Goal: Task Accomplishment & Management: Complete application form

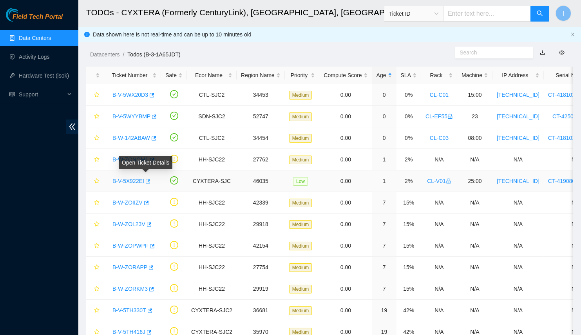
click at [146, 181] on icon "button" at bounding box center [148, 181] width 5 height 4
click at [41, 75] on link "Hardware Test (isok)" at bounding box center [44, 75] width 50 height 6
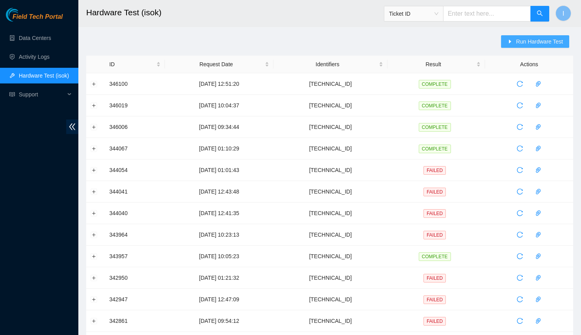
click at [553, 47] on button "Run Hardware Test" at bounding box center [535, 41] width 68 height 13
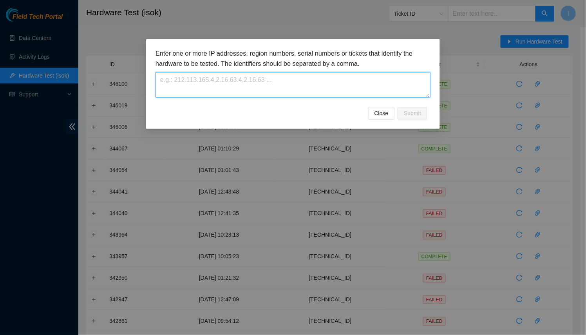
click at [324, 77] on textarea at bounding box center [293, 84] width 275 height 25
paste textarea "23.223.210.100"
type textarea "23.223.210.100"
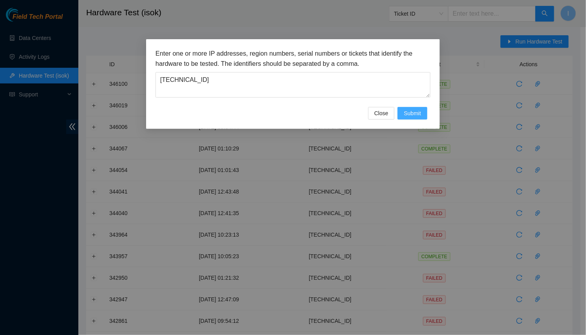
click at [423, 108] on button "Submit" at bounding box center [413, 113] width 30 height 13
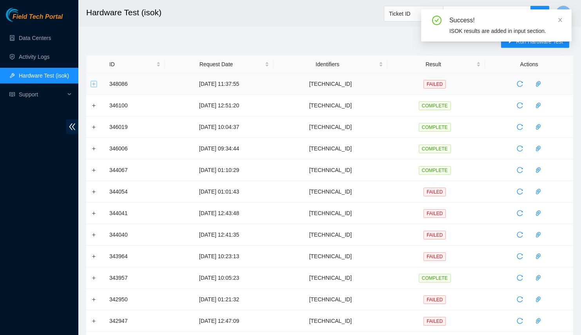
click at [96, 85] on button "Expand row" at bounding box center [94, 84] width 6 height 6
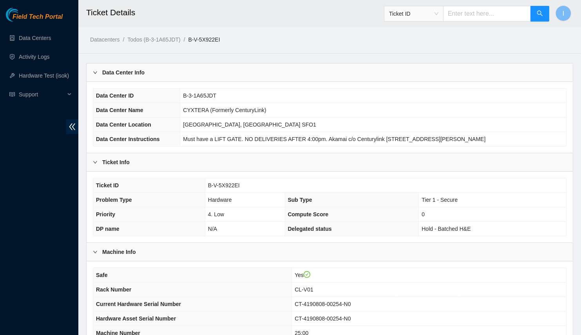
click at [205, 62] on main "Ticket Details Ticket ID I Datacenters / Todos (B-3-1A65JDT) / B-V-5X922EI / Da…" at bounding box center [329, 236] width 503 height 472
click at [202, 73] on div "Data Center Info" at bounding box center [330, 72] width 486 height 18
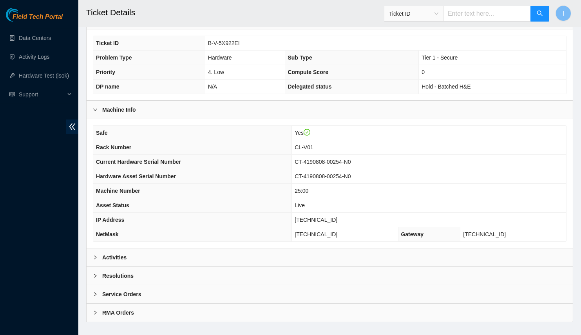
scroll to position [77, 0]
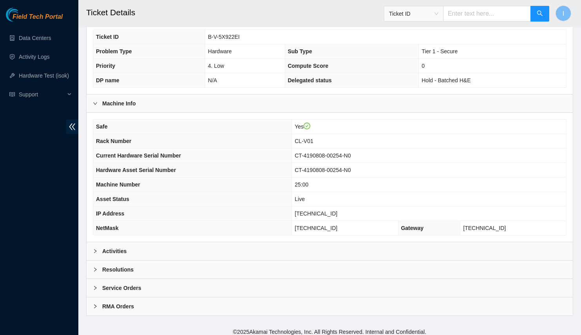
click at [138, 246] on div "Activities" at bounding box center [330, 251] width 486 height 18
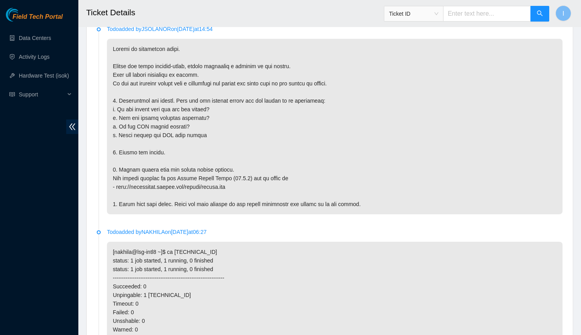
scroll to position [285, 0]
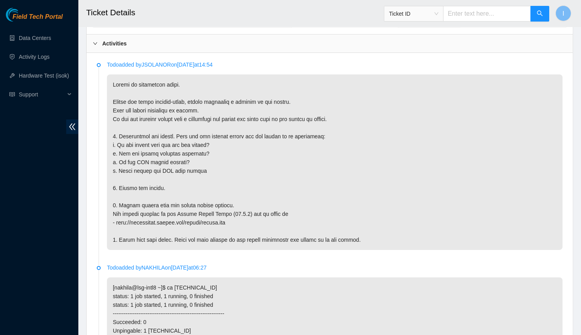
click at [197, 127] on p at bounding box center [335, 162] width 456 height 176
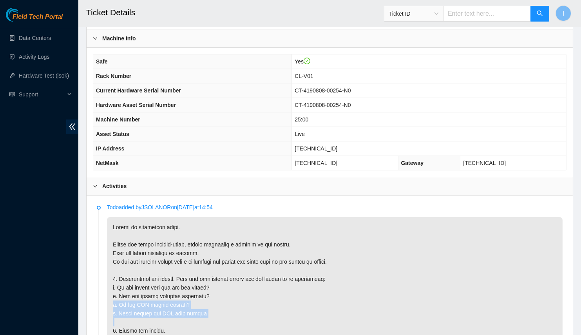
scroll to position [178, 0]
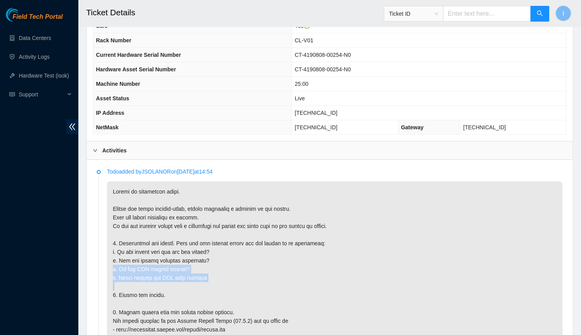
click at [260, 273] on p at bounding box center [335, 269] width 456 height 176
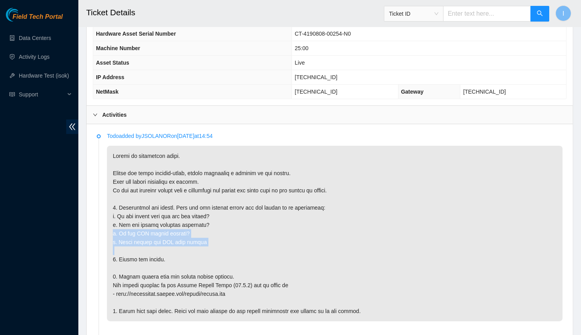
scroll to position [249, 0]
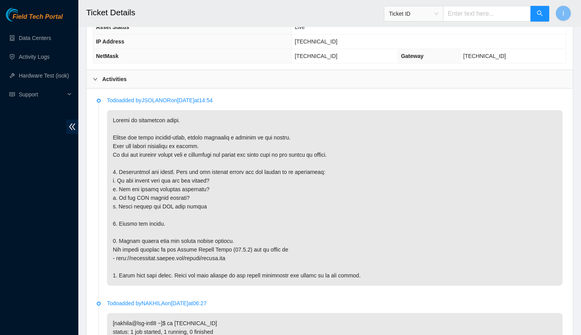
click at [174, 136] on p at bounding box center [335, 198] width 456 height 176
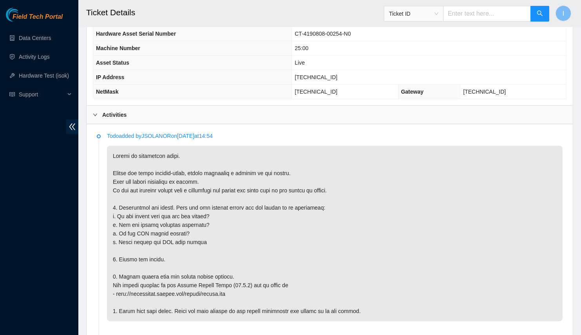
scroll to position [178, 0]
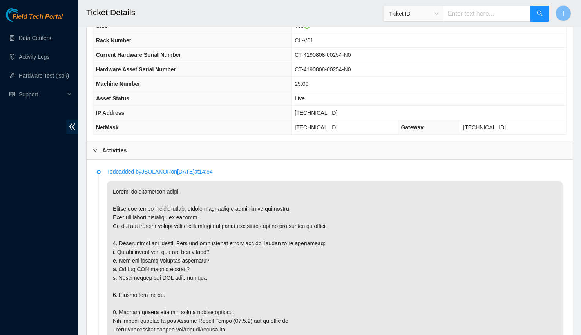
click at [322, 106] on td "[TECHNICAL_ID]" at bounding box center [429, 113] width 274 height 14
copy span "[TECHNICAL_ID]"
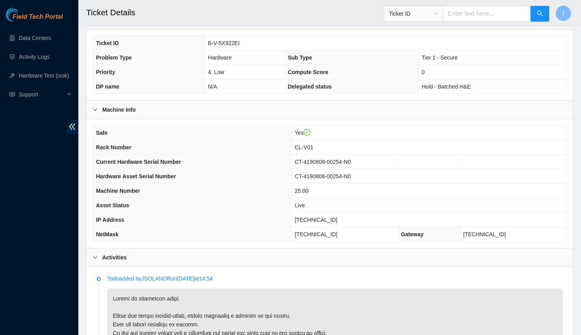
click at [337, 231] on span "255.255.255.128" at bounding box center [316, 234] width 43 height 6
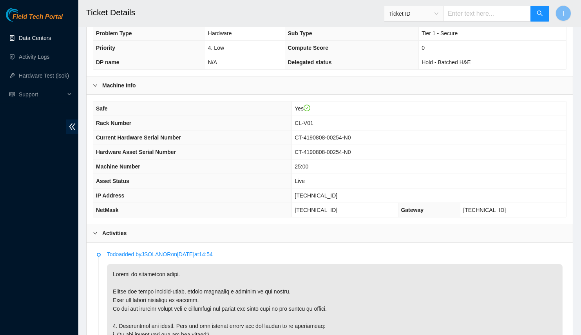
scroll to position [60, 0]
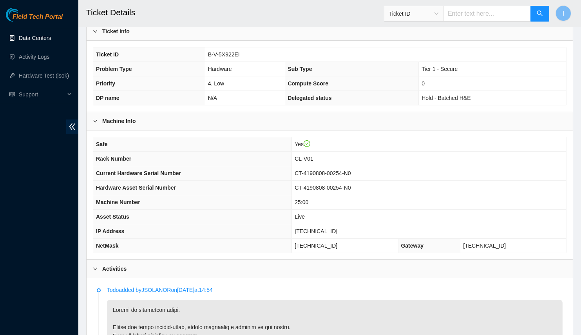
click at [31, 251] on div "Field Tech Portal Data Centers Activity Logs Hardware Test (isok) Support" at bounding box center [39, 171] width 78 height 327
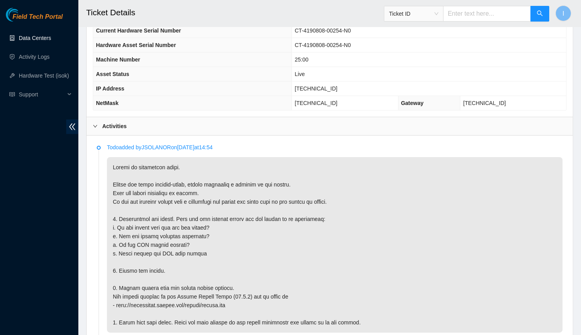
scroll to position [131, 0]
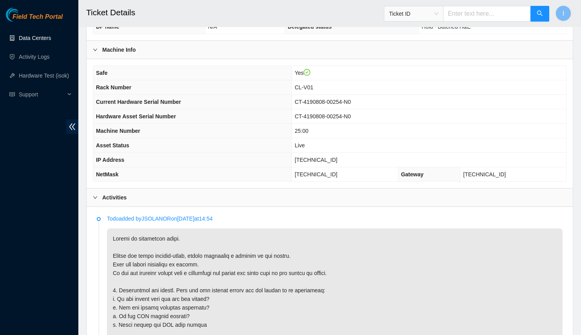
click at [334, 157] on span "23.223.210.100" at bounding box center [316, 160] width 43 height 6
copy span "23.223.210.100"
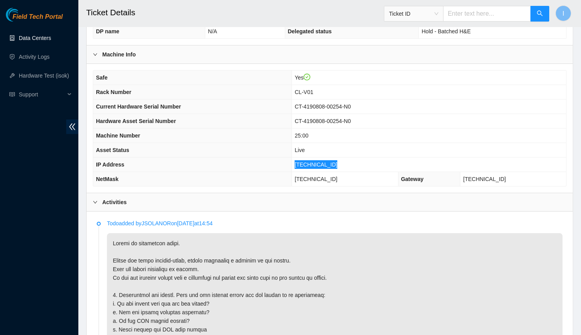
scroll to position [90, 0]
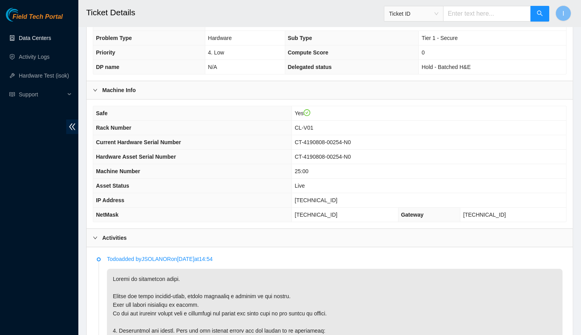
click at [313, 126] on span "CL-V01" at bounding box center [304, 128] width 18 height 6
click at [313, 125] on span "CL-V01" at bounding box center [304, 128] width 18 height 6
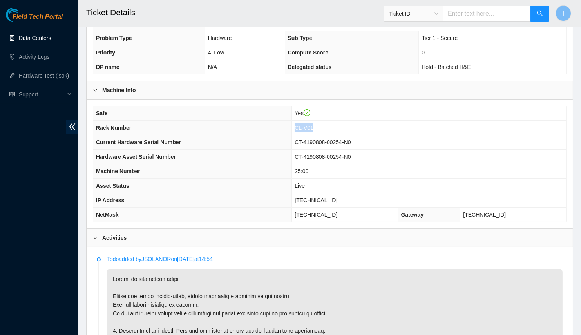
copy span "CL-V01"
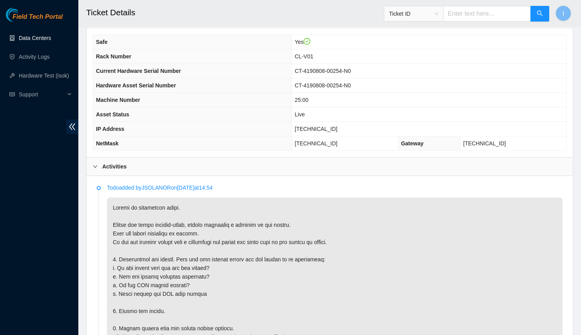
scroll to position [197, 0]
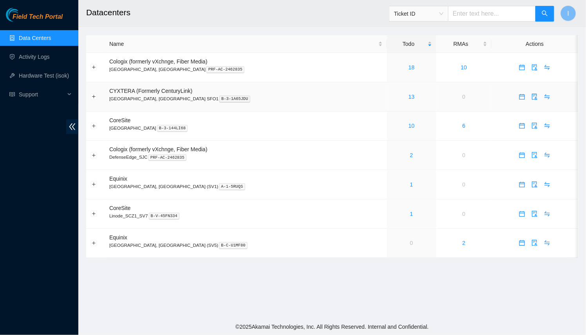
click at [391, 99] on div "13" at bounding box center [411, 96] width 41 height 9
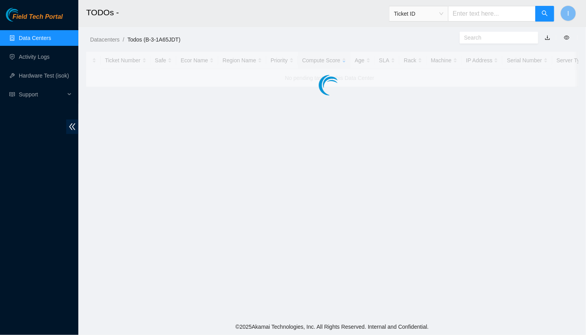
click at [382, 97] on main "TODOs - Ticket ID I Datacenters / Todos (B-3-1A65JDT) / Ticket Number Safe Ecor…" at bounding box center [332, 159] width 508 height 318
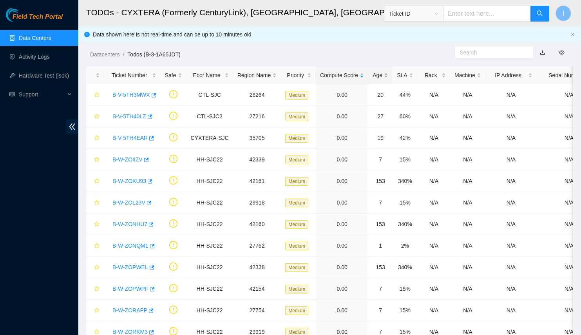
click at [373, 79] on div "Age" at bounding box center [381, 75] width 16 height 9
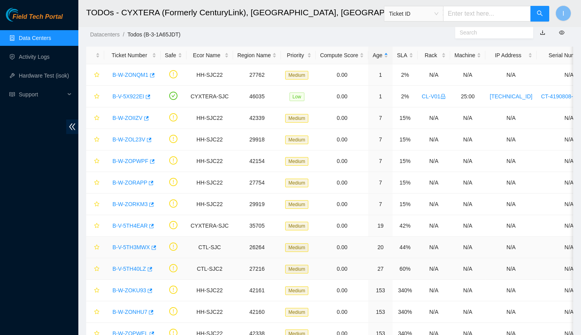
scroll to position [56, 0]
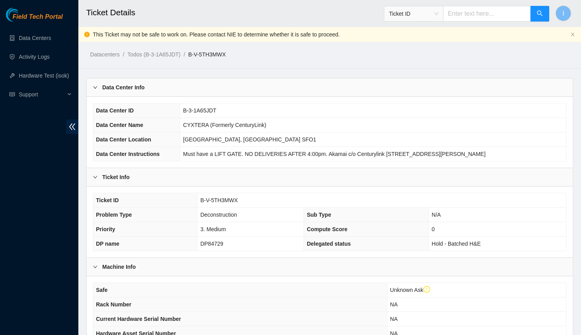
click at [295, 85] on div "Data Center Info" at bounding box center [330, 87] width 486 height 18
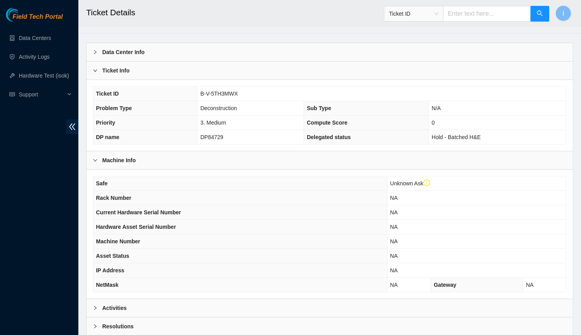
scroll to position [92, 0]
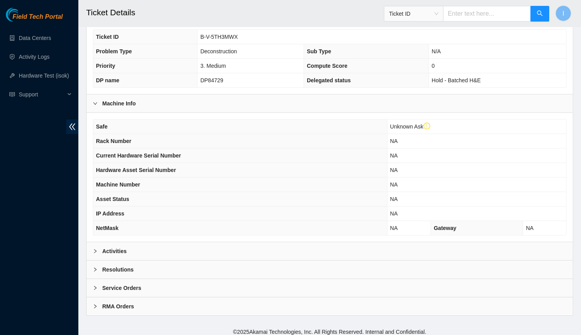
click at [271, 254] on div "Activities" at bounding box center [330, 251] width 486 height 18
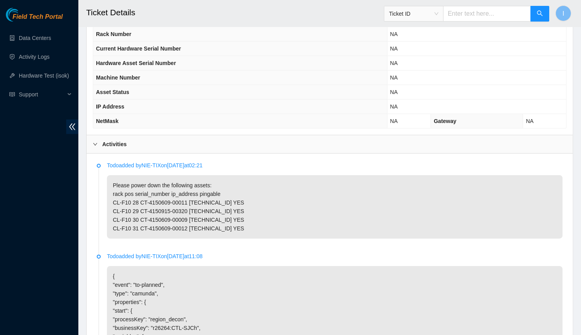
scroll to position [234, 0]
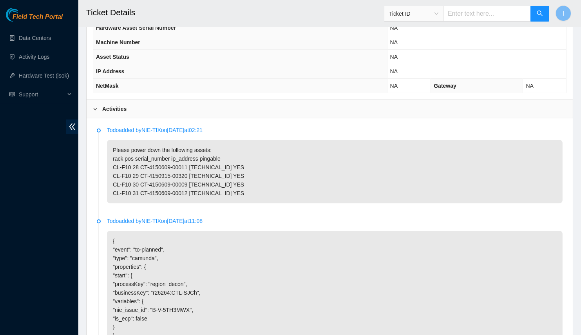
drag, startPoint x: 241, startPoint y: 203, endPoint x: 103, endPoint y: 167, distance: 142.1
click at [103, 167] on li "Todo added by NIE-TIX on 2025-09-18 at 02:21 Please power down the following as…" at bounding box center [330, 173] width 466 height 91
copy p "CL-F10 28 CT-4150609-00011 104.99.239.162 YES CL-F10 29 CT-4150915-00320 104.99…"
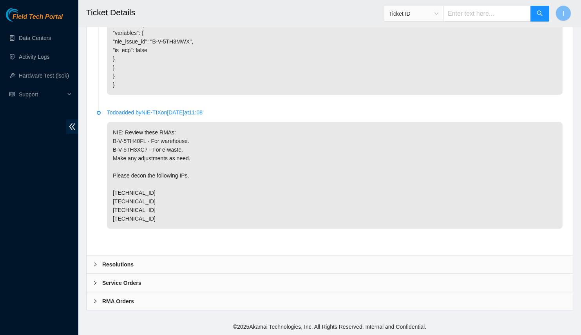
click at [147, 254] on div "Todo added by NIE-TIX on 2025-09-18 at 02:21 Please power down the following as…" at bounding box center [330, 52] width 486 height 405
click at [145, 263] on div "Resolutions" at bounding box center [330, 264] width 486 height 18
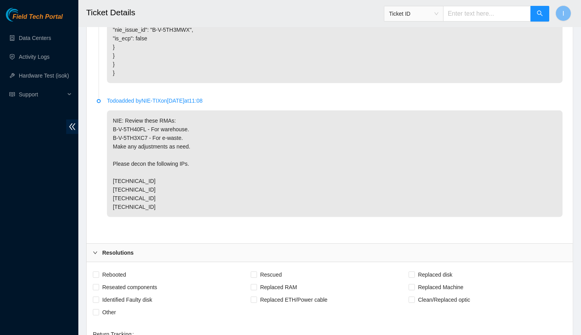
scroll to position [664, 0]
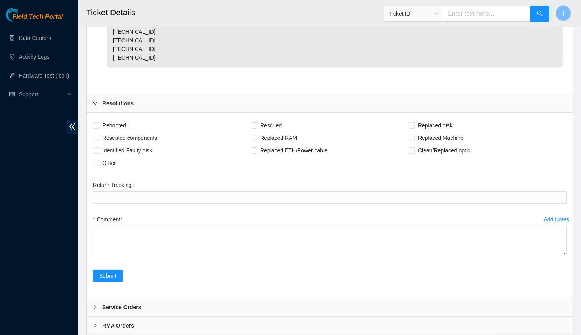
click at [163, 226] on div "Comment" at bounding box center [330, 219] width 474 height 13
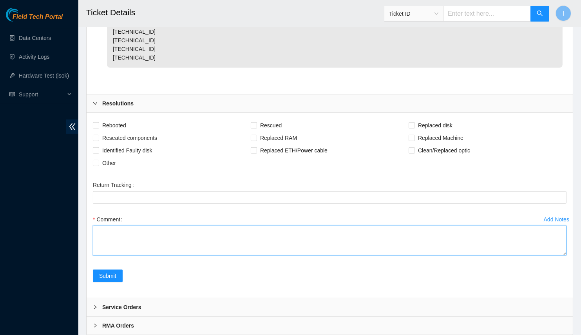
click at [159, 255] on textarea "Comment" at bounding box center [330, 241] width 474 height 30
paste textarea "CL-F10 28 CT-4150609-00011 104.99.239.162 YES CL-F10 29 CT-4150915-00320 104.99…"
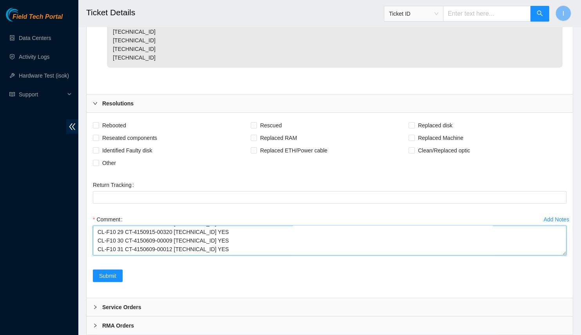
scroll to position [32, 0]
type textarea "The following assets have been powered down CL-F10 28 CT-4150609-00011 104.99.2…"
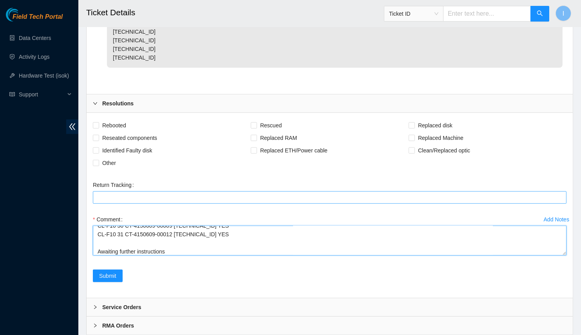
scroll to position [699, 0]
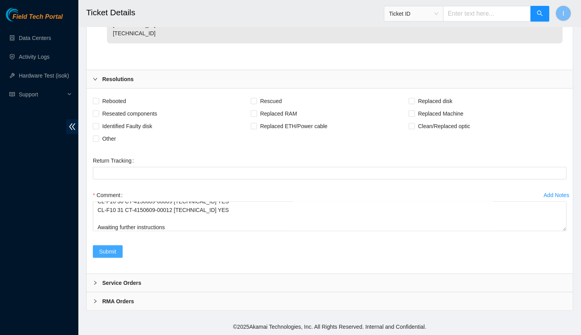
click at [120, 248] on button "Submit" at bounding box center [108, 251] width 30 height 13
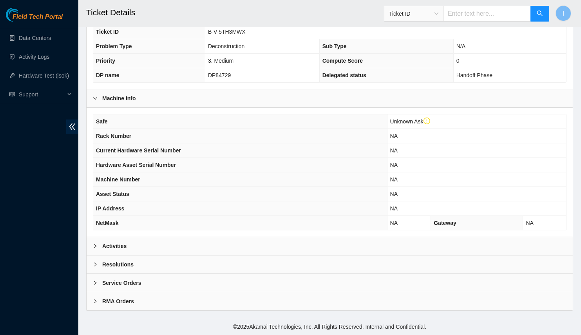
scroll to position [162, 0]
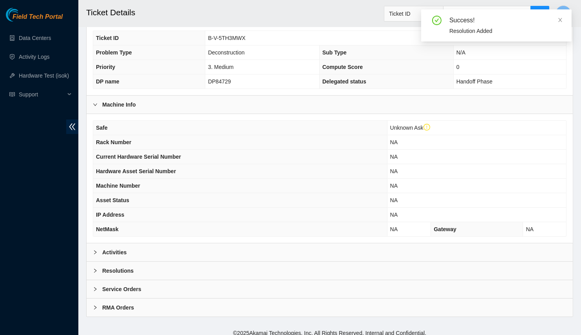
click at [159, 244] on div "Activities" at bounding box center [330, 252] width 486 height 18
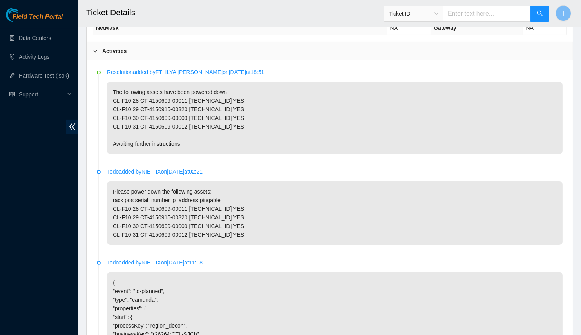
scroll to position [328, 0]
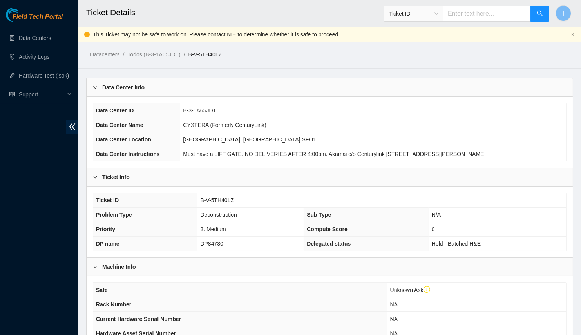
click at [266, 92] on div "Data Center Info" at bounding box center [330, 87] width 486 height 18
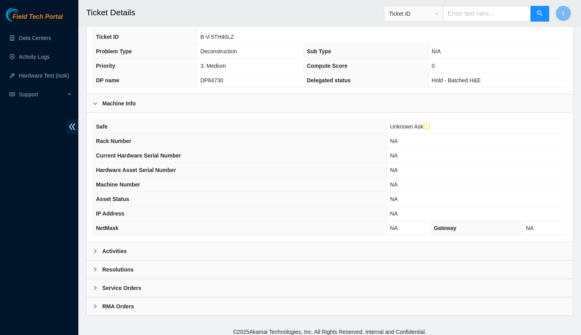
click at [290, 244] on div "Activities" at bounding box center [330, 251] width 486 height 18
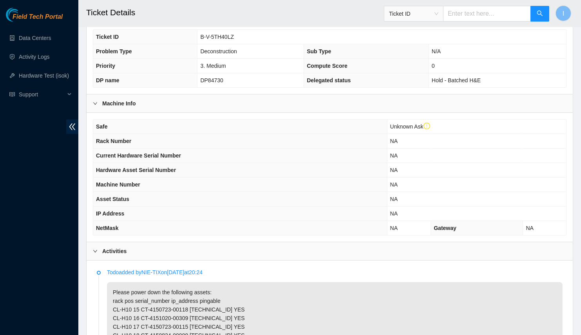
scroll to position [234, 0]
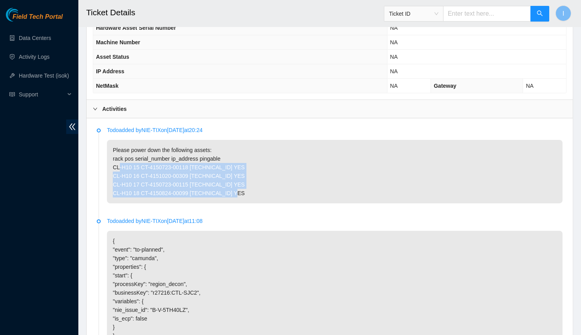
drag, startPoint x: 253, startPoint y: 200, endPoint x: 101, endPoint y: 172, distance: 154.5
click at [101, 172] on li "Todo added by NIE-TIX on [DATE] 20:24 Please power down the following assets: r…" at bounding box center [330, 173] width 466 height 91
copy p "CL-H10 15 CT-4150723-00118 [TECHNICAL_ID] YES CL-H10 16 CT-4151020-00309 [TECHN…"
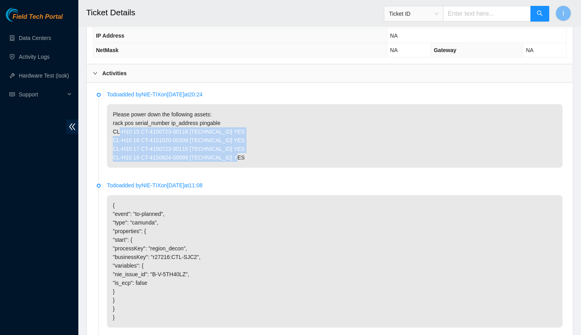
scroll to position [514, 0]
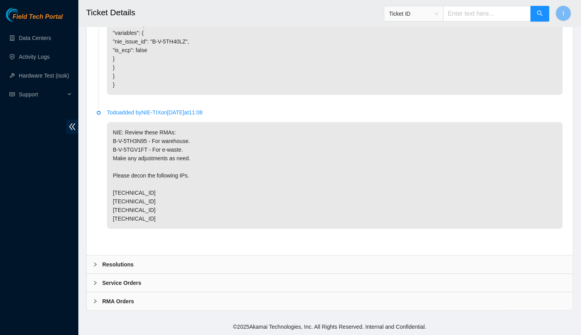
click at [175, 257] on div "Resolutions" at bounding box center [330, 264] width 486 height 18
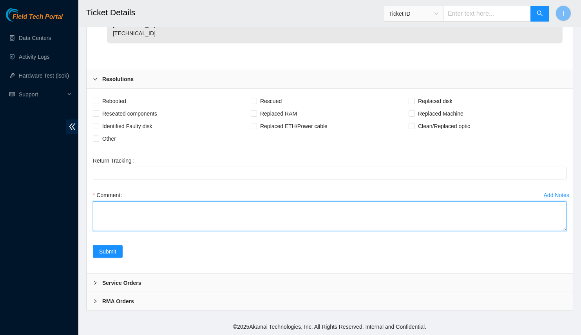
click at [160, 223] on textarea "Comment" at bounding box center [330, 216] width 474 height 30
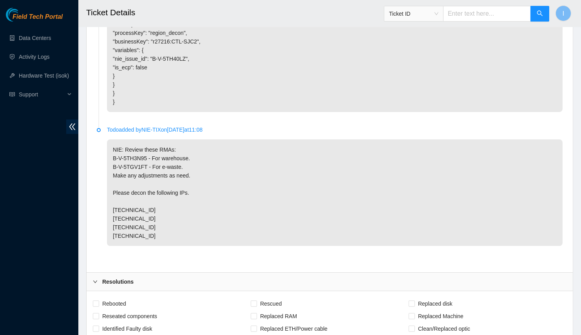
scroll to position [699, 0]
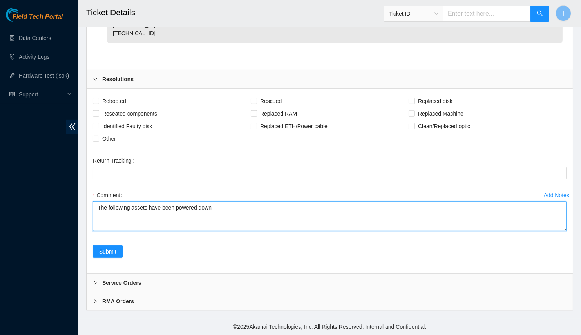
paste textarea "CL-H10 15 CT-4150723-00118 [TECHNICAL_ID] YES CL-H10 16 CT-4151020-00309 [TECHN…"
type textarea "The following assets have been powered down CL-H10 15 CT-4150723-00118 [TECHNIC…"
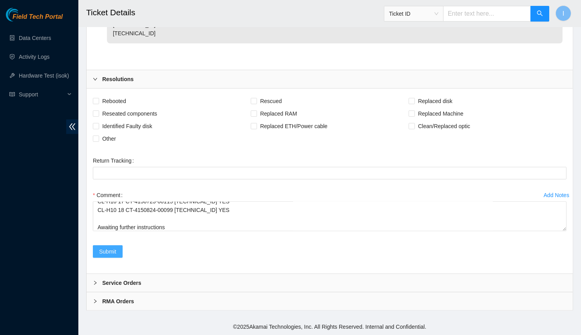
click at [112, 255] on span "Submit" at bounding box center [107, 251] width 17 height 9
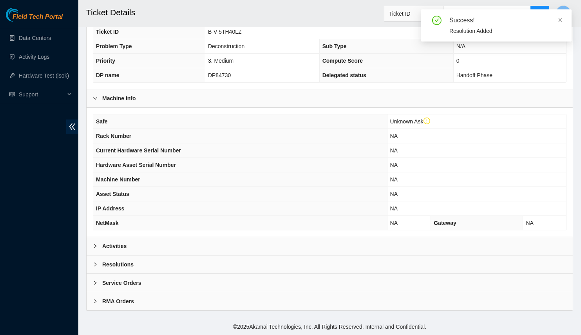
scroll to position [162, 0]
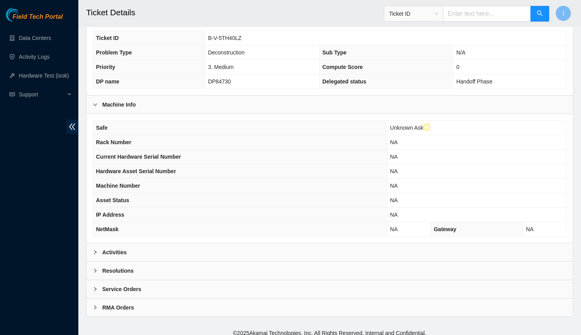
click at [145, 248] on div "Activities" at bounding box center [330, 252] width 486 height 18
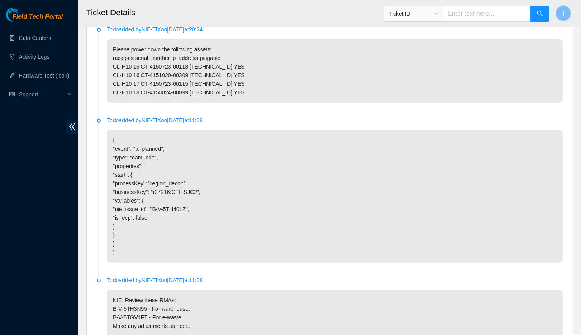
scroll to position [399, 0]
